Goal: Task Accomplishment & Management: Use online tool/utility

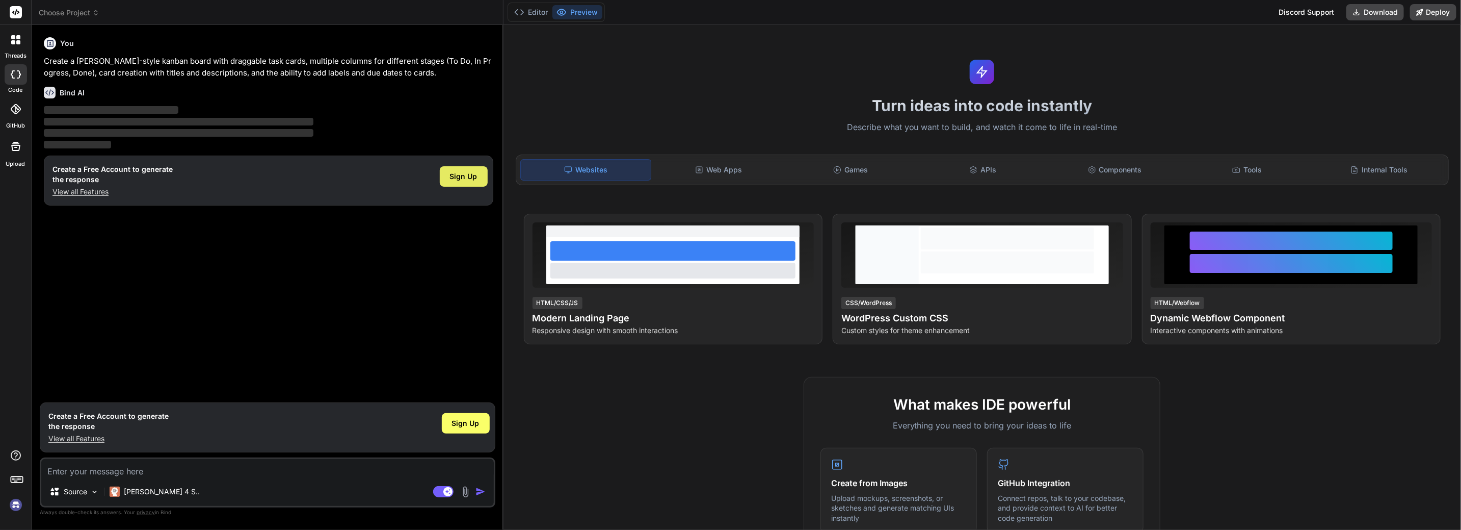
click at [465, 174] on span "Sign Up" at bounding box center [464, 176] width 28 height 10
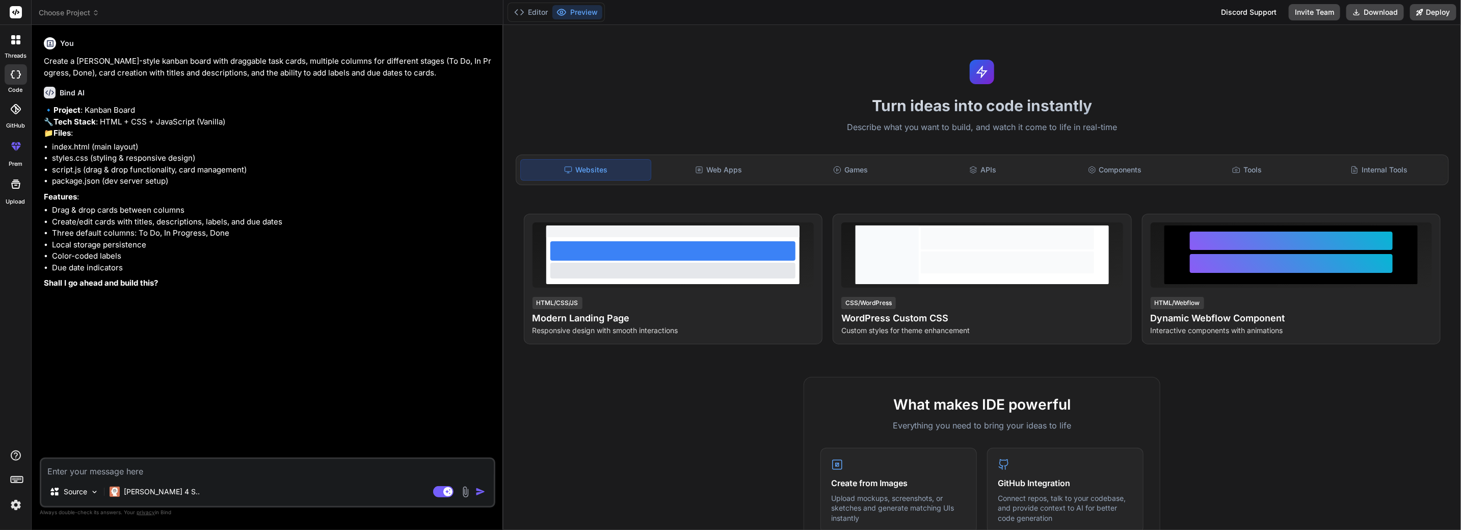
type textarea "x"
click at [98, 468] on textarea at bounding box center [267, 468] width 453 height 18
type textarea "y"
type textarea "x"
type textarea "ye"
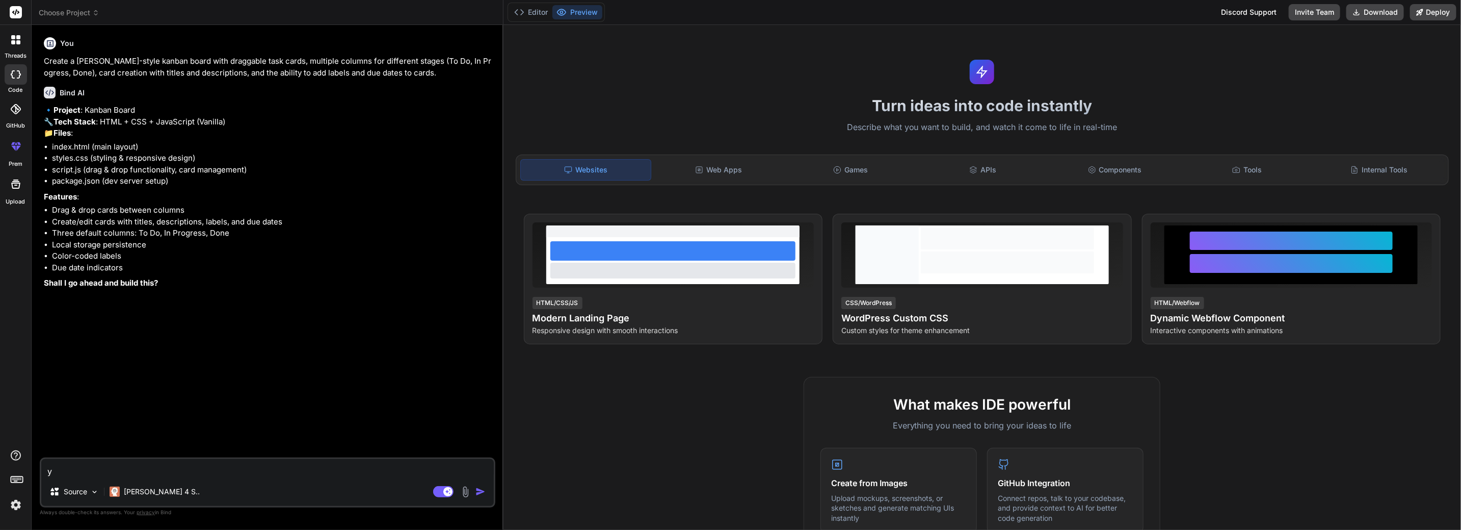
type textarea "x"
type textarea "yes"
type textarea "x"
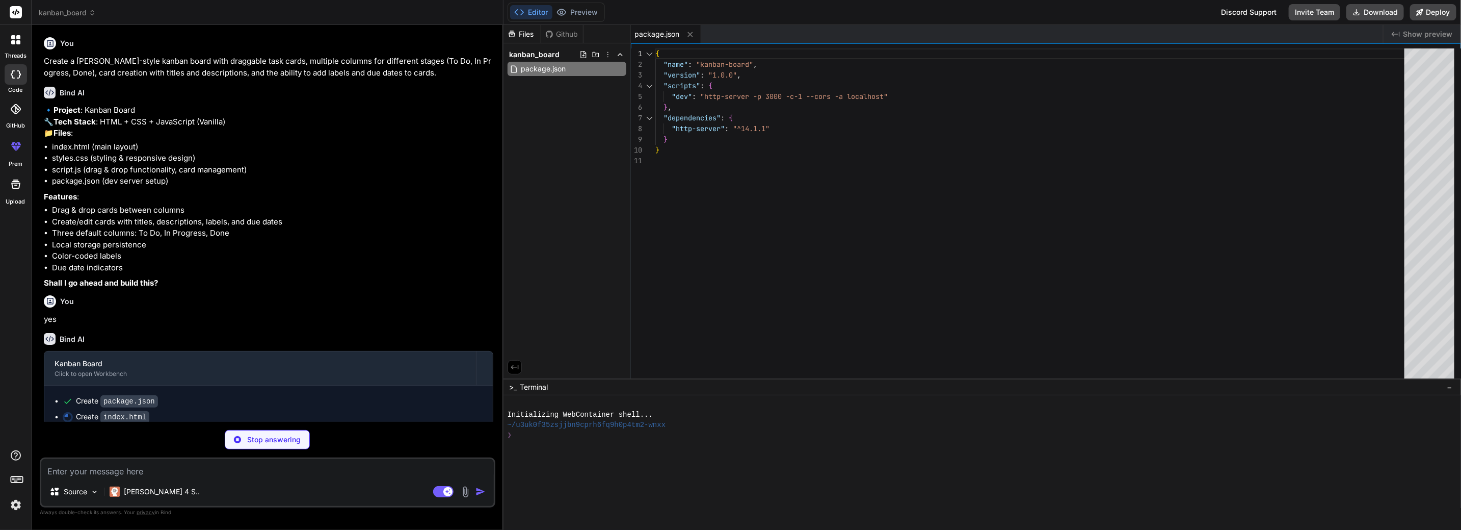
scroll to position [33, 0]
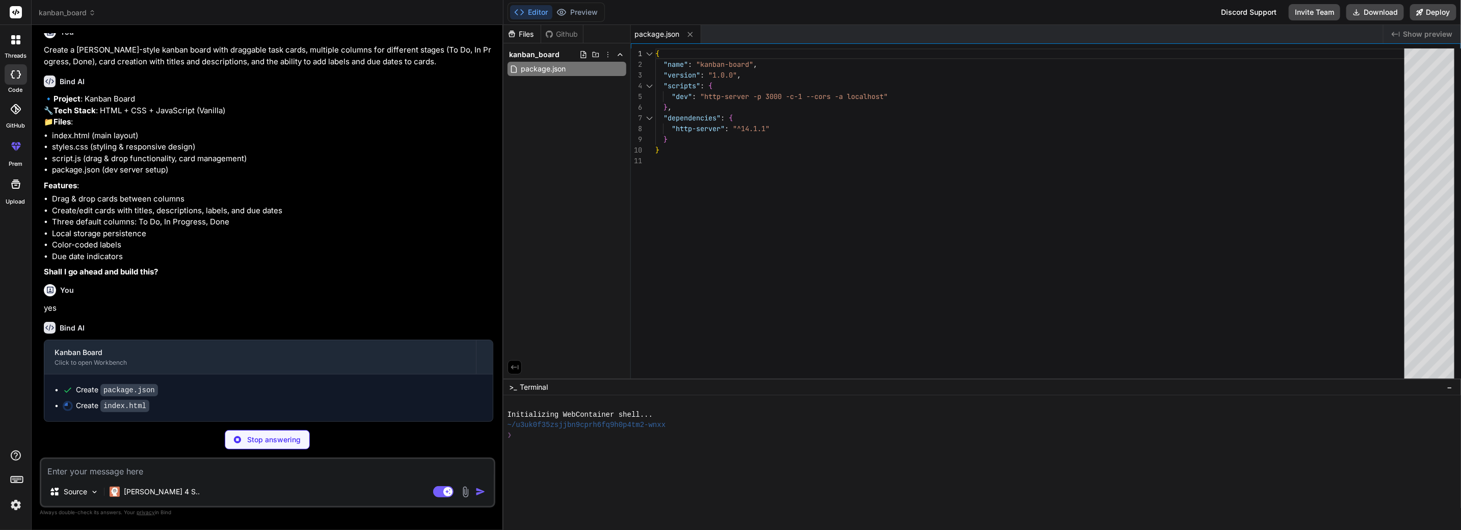
type textarea "x"
type textarea "<script src="script.js"></script> </body> </html>"
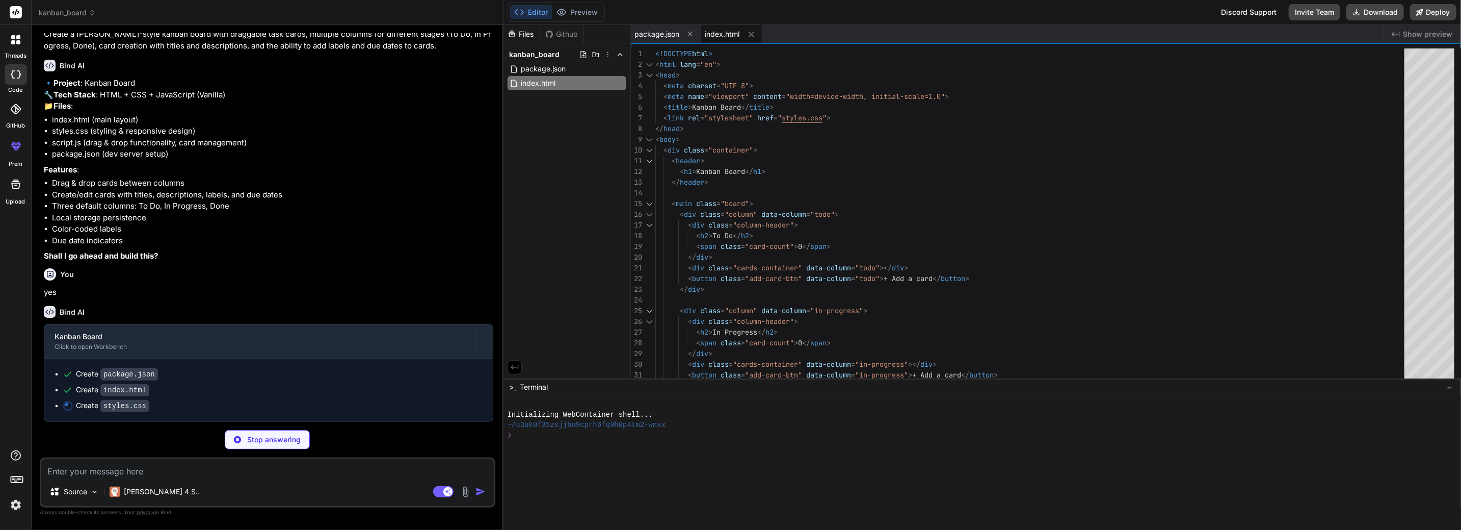
scroll to position [48, 0]
type textarea "x"
type textarea "<!DOCTYPE html> <html lang="en"> <head> <meta charset="UTF-8"> <meta name="view…"
drag, startPoint x: 1177, startPoint y: 53, endPoint x: 1051, endPoint y: 58, distance: 126.0
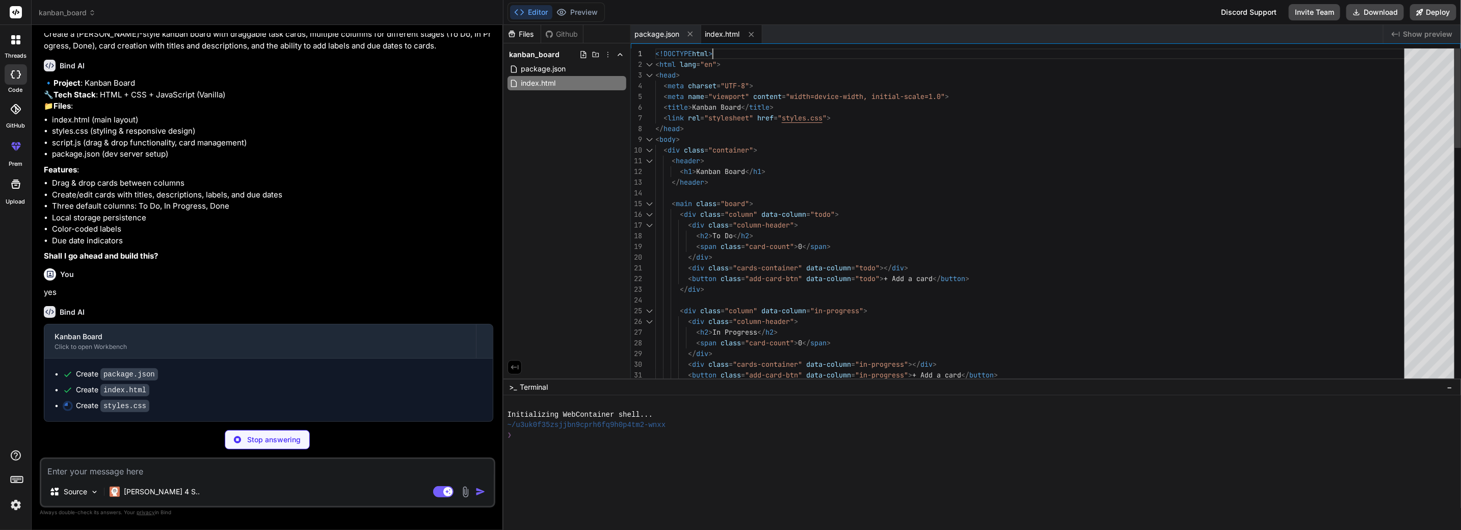
type textarea "x"
type textarea "} }"
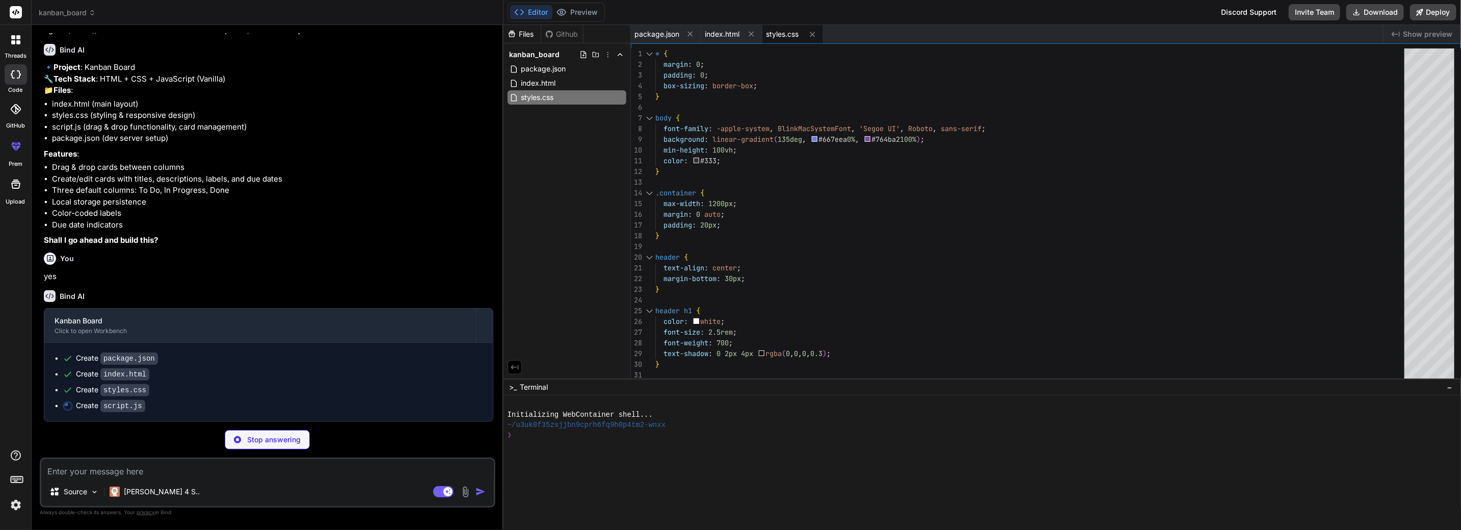
type textarea "x"
type textarea "new KanbanBoard(); });"
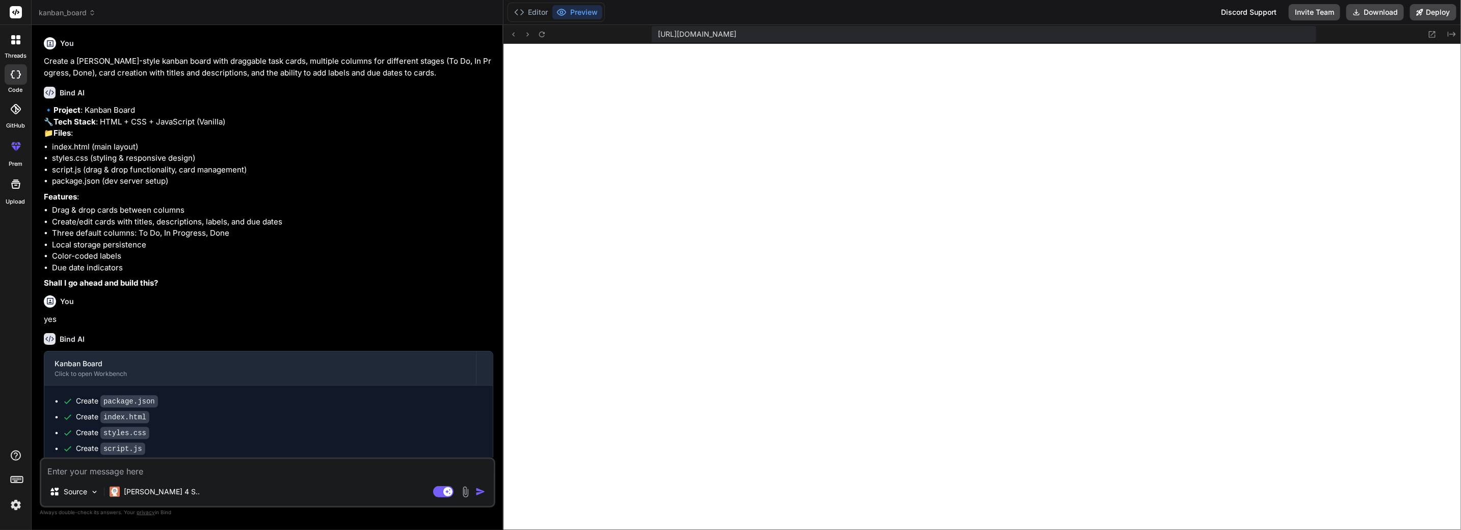
click at [21, 41] on div at bounding box center [15, 39] width 21 height 21
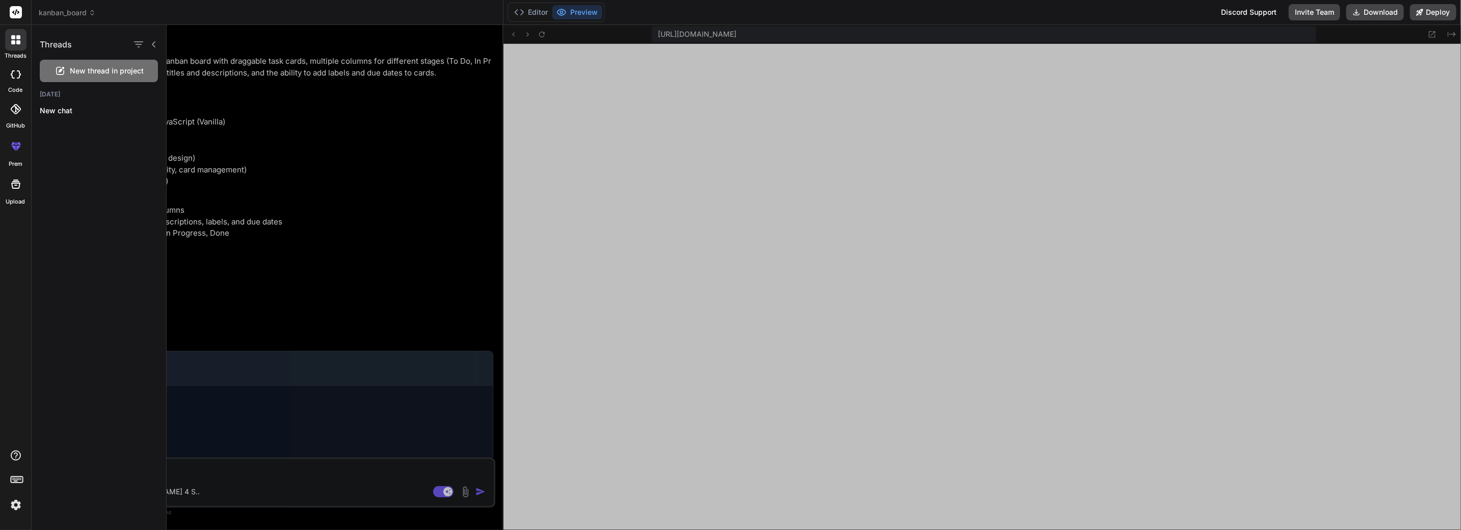
click at [16, 76] on icon at bounding box center [16, 74] width 10 height 8
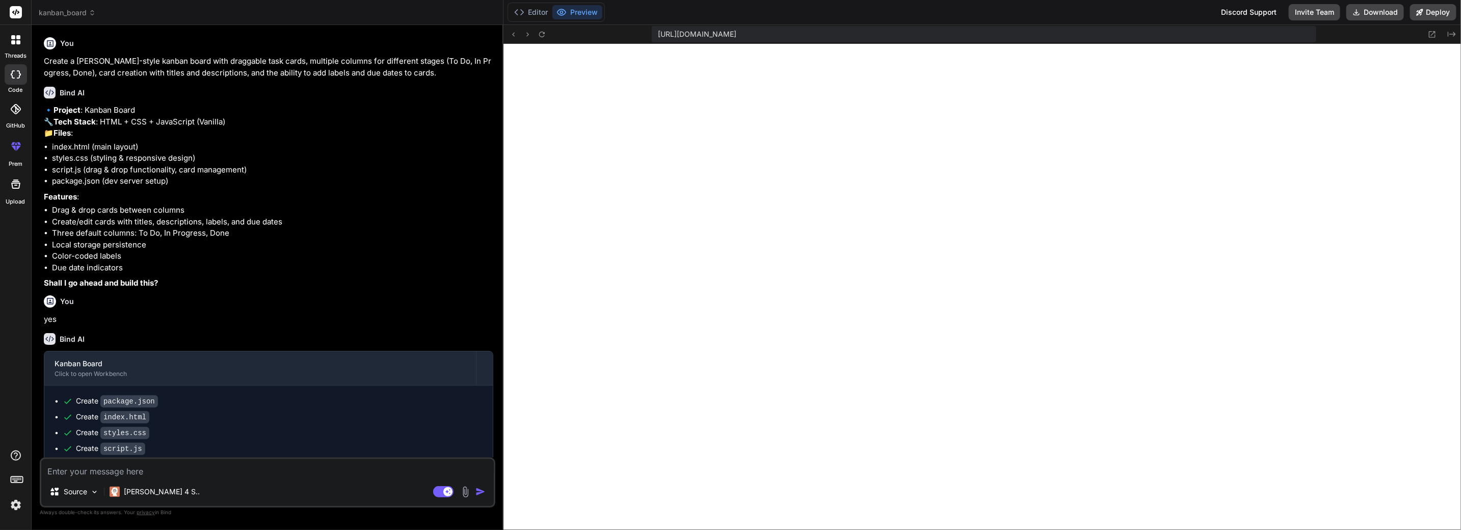
click at [13, 484] on icon at bounding box center [17, 479] width 14 height 14
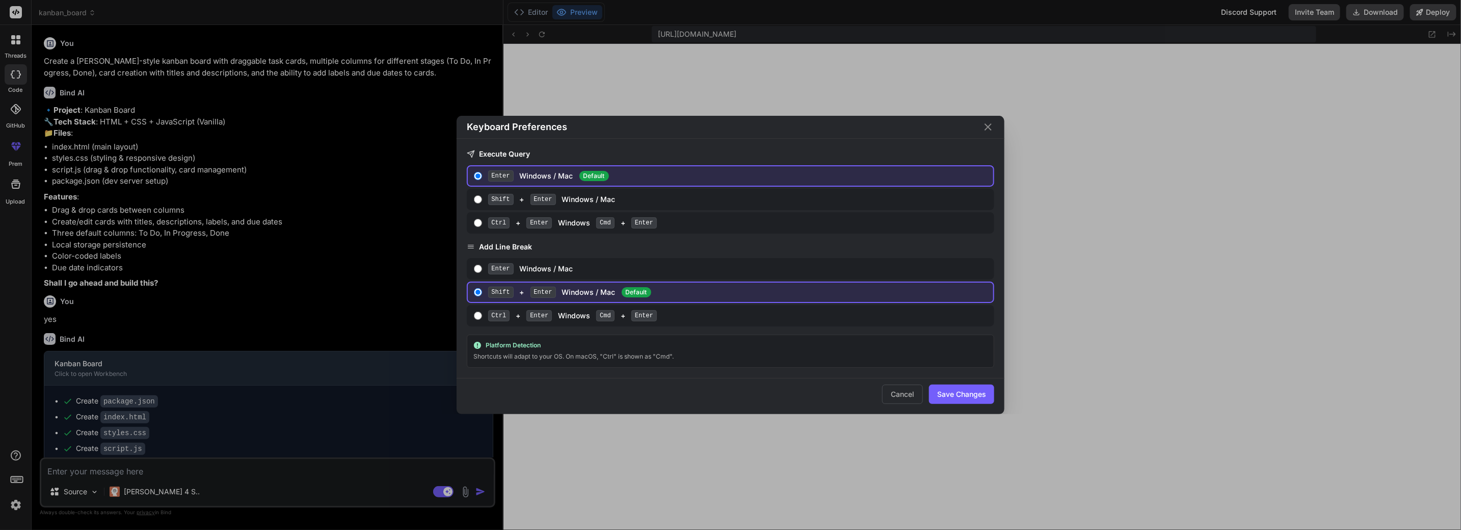
click at [984, 129] on icon "Close" at bounding box center [988, 127] width 12 height 12
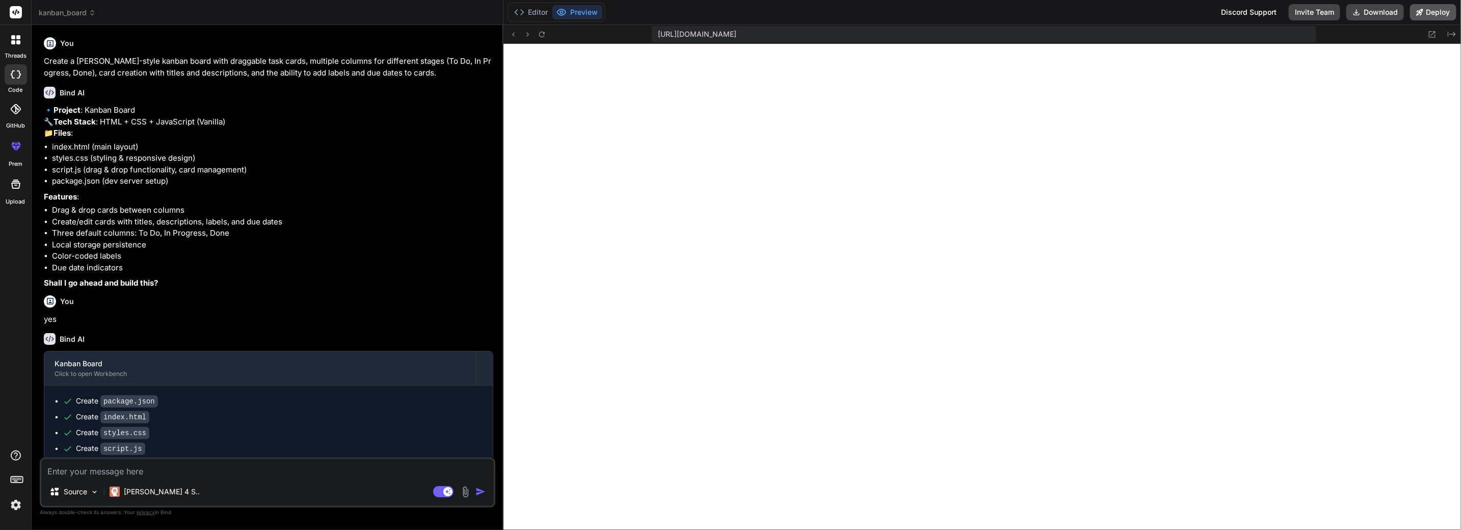
click at [1435, 17] on button "Deploy" at bounding box center [1434, 12] width 46 height 16
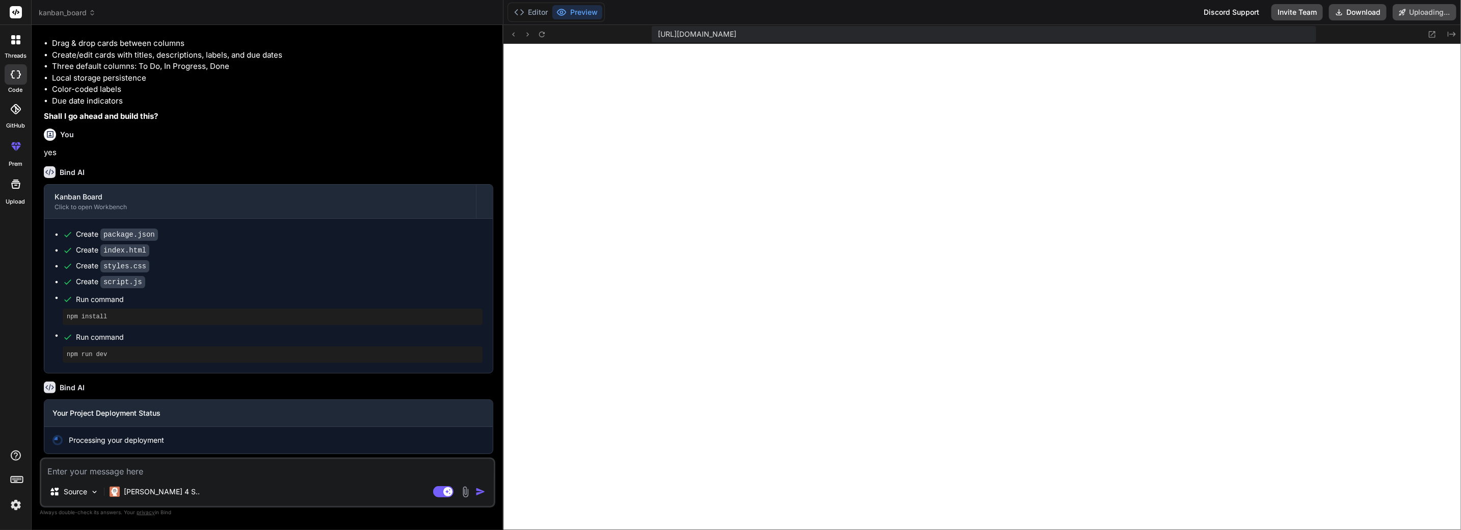
scroll to position [193, 0]
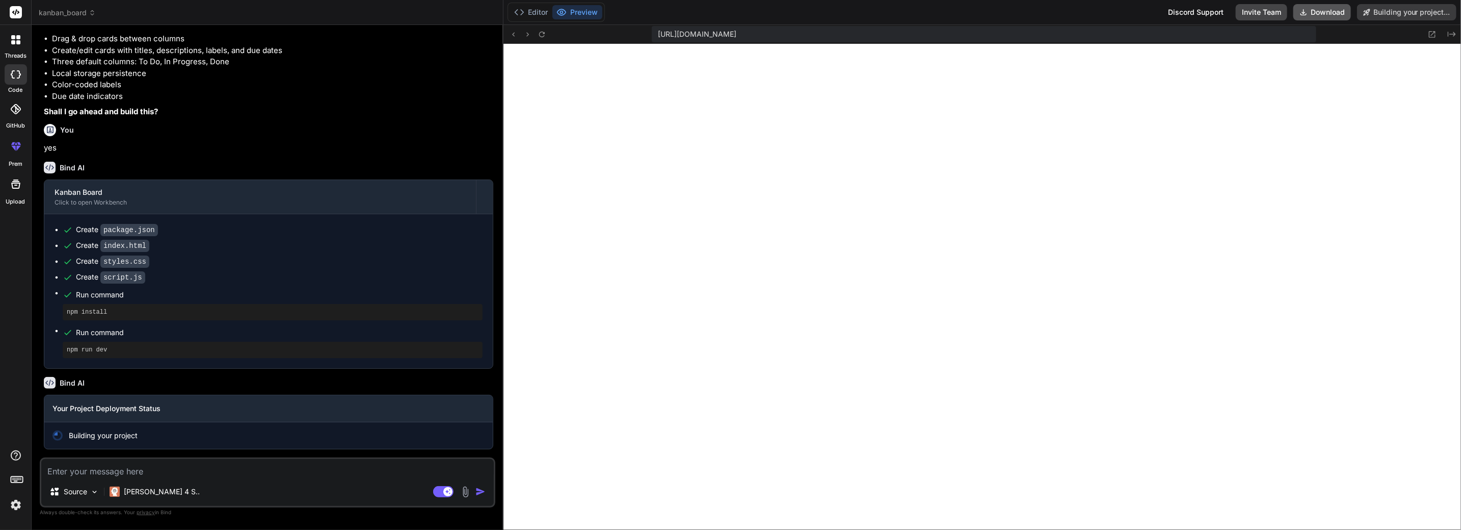
click at [1323, 19] on button "Download" at bounding box center [1323, 12] width 58 height 16
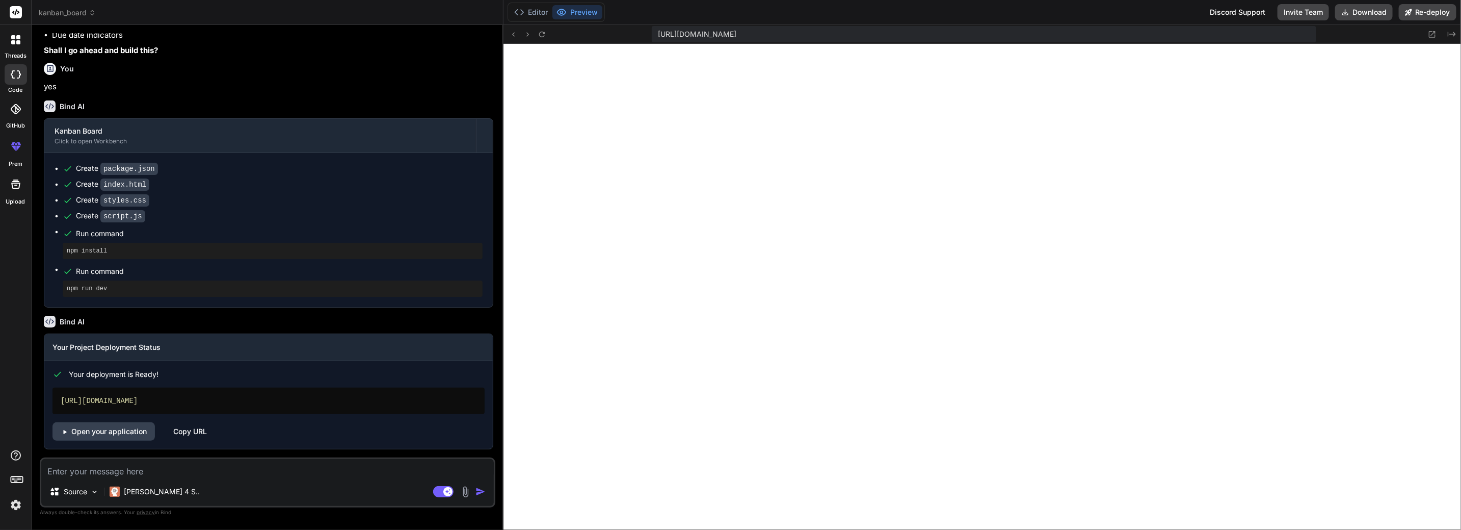
scroll to position [253, 0]
type textarea "x"
click at [207, 402] on div "[URL][DOMAIN_NAME]" at bounding box center [269, 400] width 432 height 27
click at [201, 402] on div "[URL][DOMAIN_NAME]" at bounding box center [269, 400] width 432 height 27
click at [194, 429] on div "Copy URL" at bounding box center [190, 431] width 34 height 18
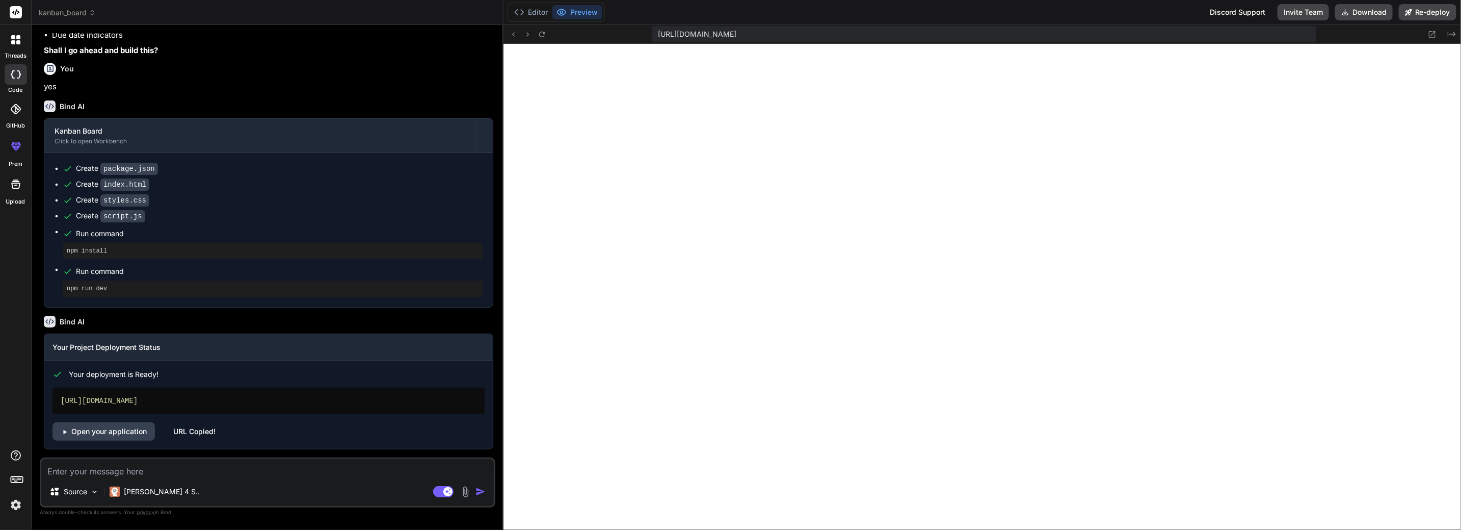
click at [196, 433] on div "URL Copied!" at bounding box center [194, 431] width 42 height 18
click at [202, 433] on div "URL Copied!" at bounding box center [194, 431] width 42 height 18
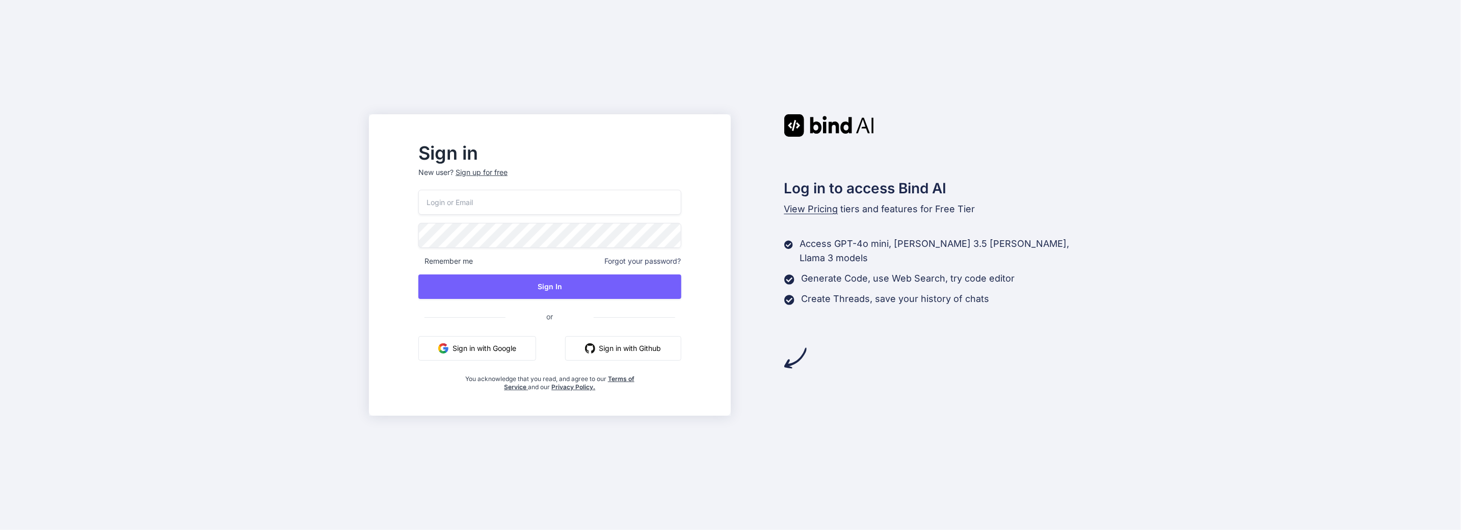
click at [817, 205] on span "View Pricing" at bounding box center [812, 208] width 54 height 11
click at [814, 208] on span "View Pricing" at bounding box center [812, 208] width 54 height 11
click at [527, 358] on button "Sign in with Google" at bounding box center [478, 348] width 118 height 24
